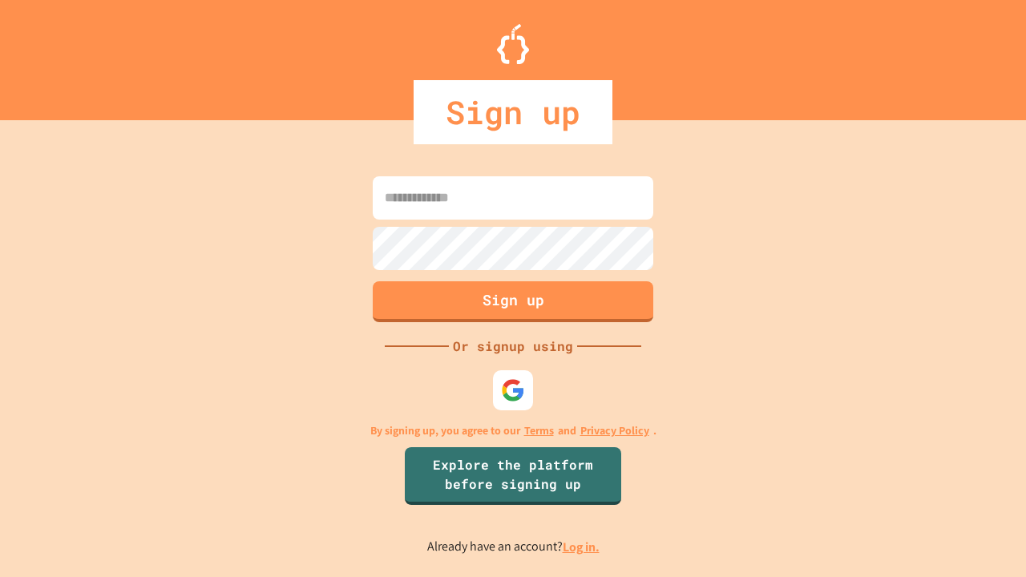
click at [582, 546] on link "Log in." at bounding box center [580, 546] width 37 height 17
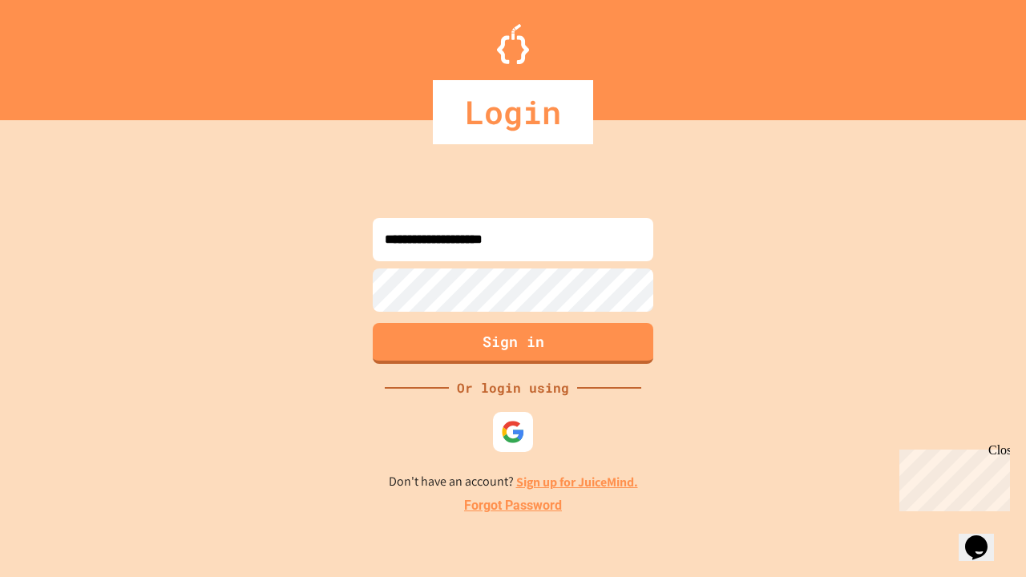
type input "**********"
